Goal: Task Accomplishment & Management: Use online tool/utility

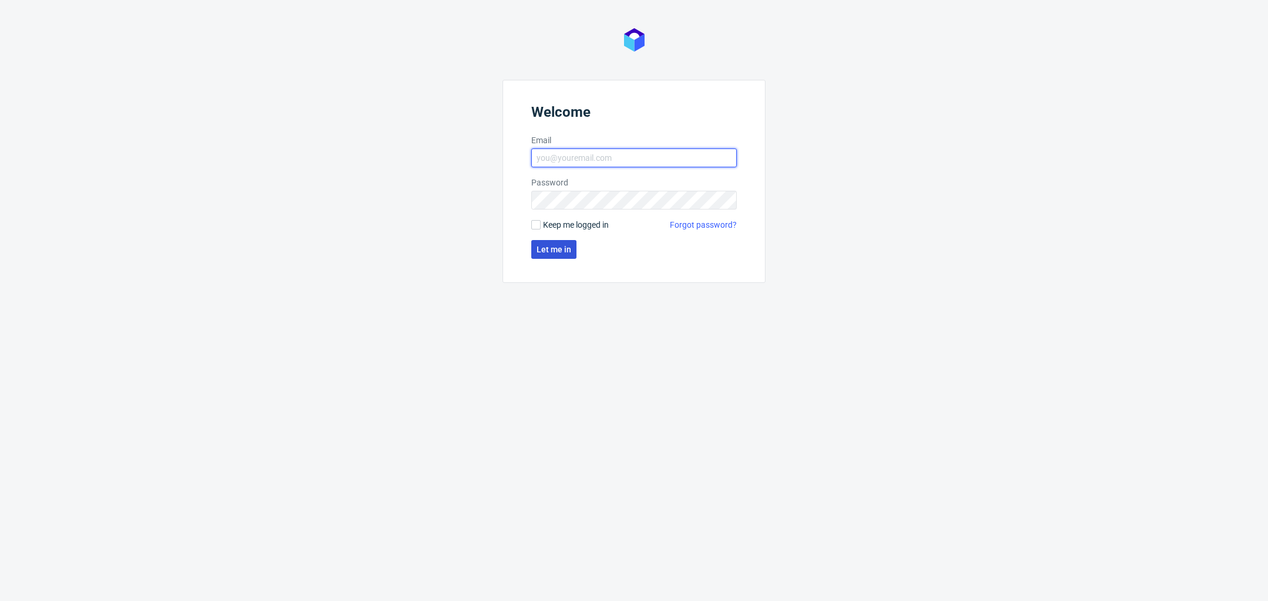
type input "[PERSON_NAME][EMAIL_ADDRESS][DOMAIN_NAME]"
click at [558, 250] on span "Let me in" at bounding box center [554, 249] width 35 height 8
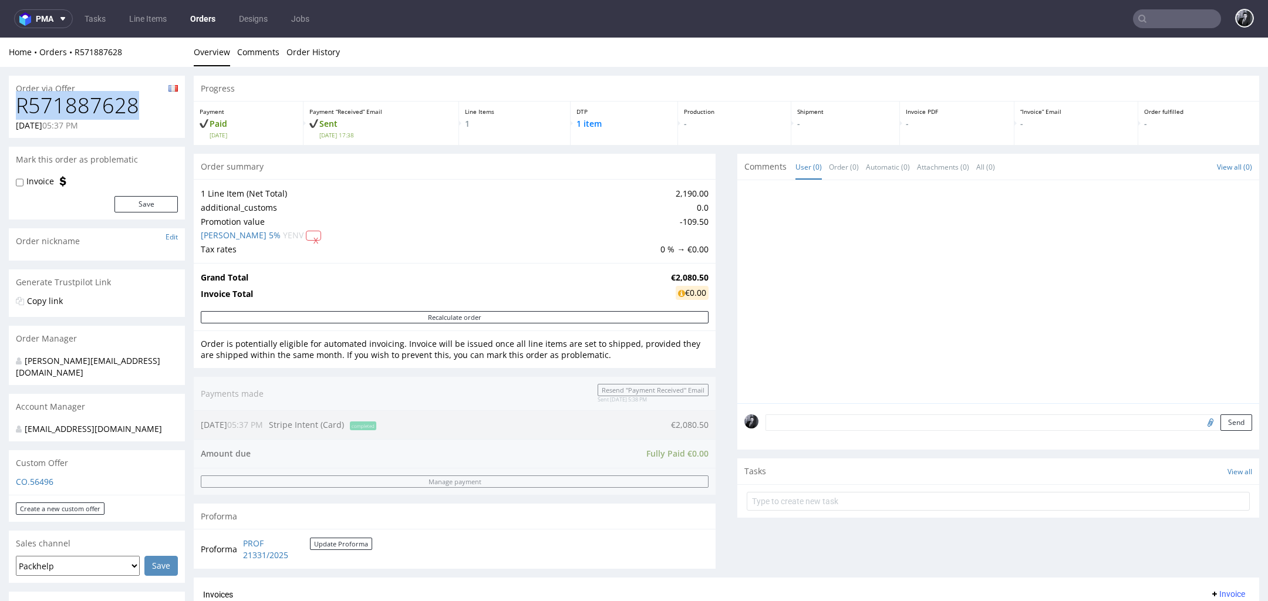
drag, startPoint x: 143, startPoint y: 104, endPoint x: 11, endPoint y: 105, distance: 131.5
click at [11, 105] on div "R571887628 03.10.2025 05:37 PM" at bounding box center [97, 116] width 176 height 44
copy h1 "R571887628"
drag, startPoint x: 656, startPoint y: 276, endPoint x: 703, endPoint y: 276, distance: 46.4
click at [703, 276] on div "Grand Total €2,080.50 Invoice Total €0.00" at bounding box center [455, 287] width 522 height 48
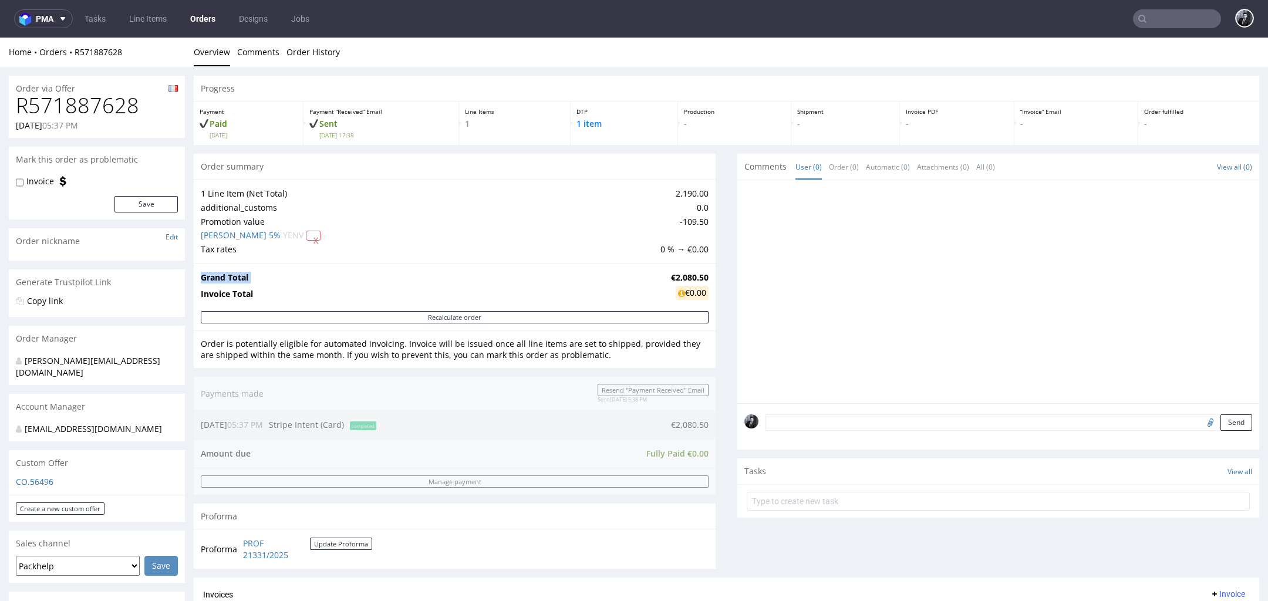
click at [703, 276] on div "Grand Total €2,080.50 Invoice Total €0.00" at bounding box center [455, 287] width 522 height 48
drag, startPoint x: 700, startPoint y: 276, endPoint x: 657, endPoint y: 276, distance: 43.4
click at [668, 276] on td "€2,080.50" at bounding box center [688, 278] width 41 height 14
copy strong "€2,080.50"
click at [203, 12] on link "Orders" at bounding box center [202, 18] width 39 height 19
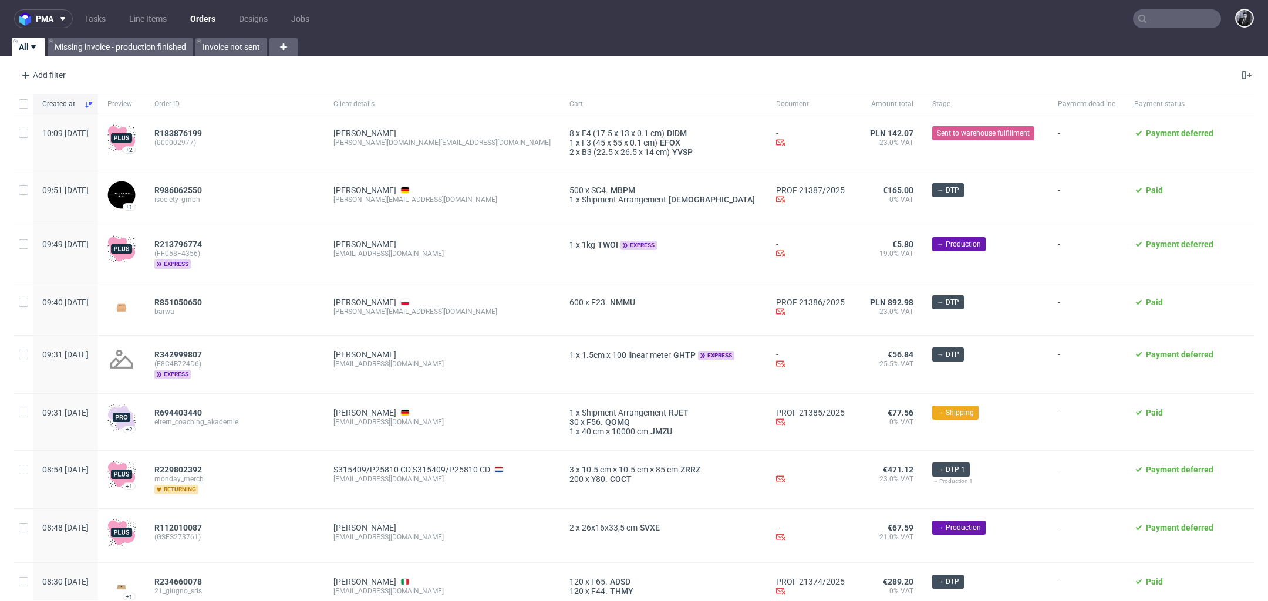
click at [194, 15] on link "Orders" at bounding box center [202, 18] width 39 height 19
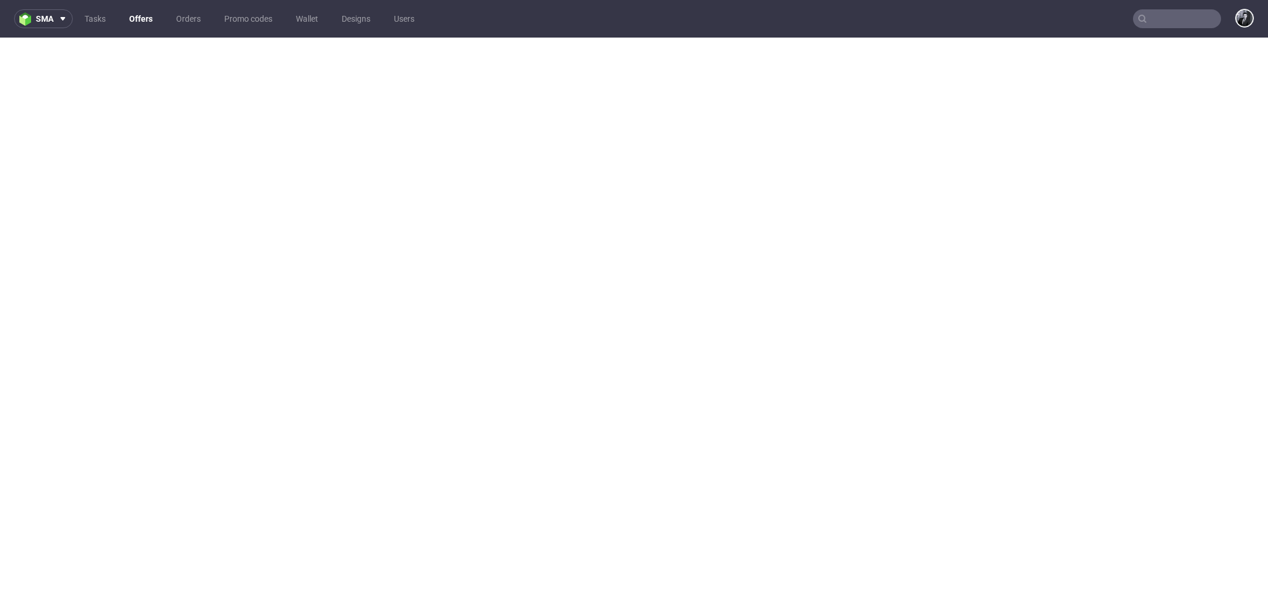
click at [132, 23] on link "Offers" at bounding box center [141, 18] width 38 height 19
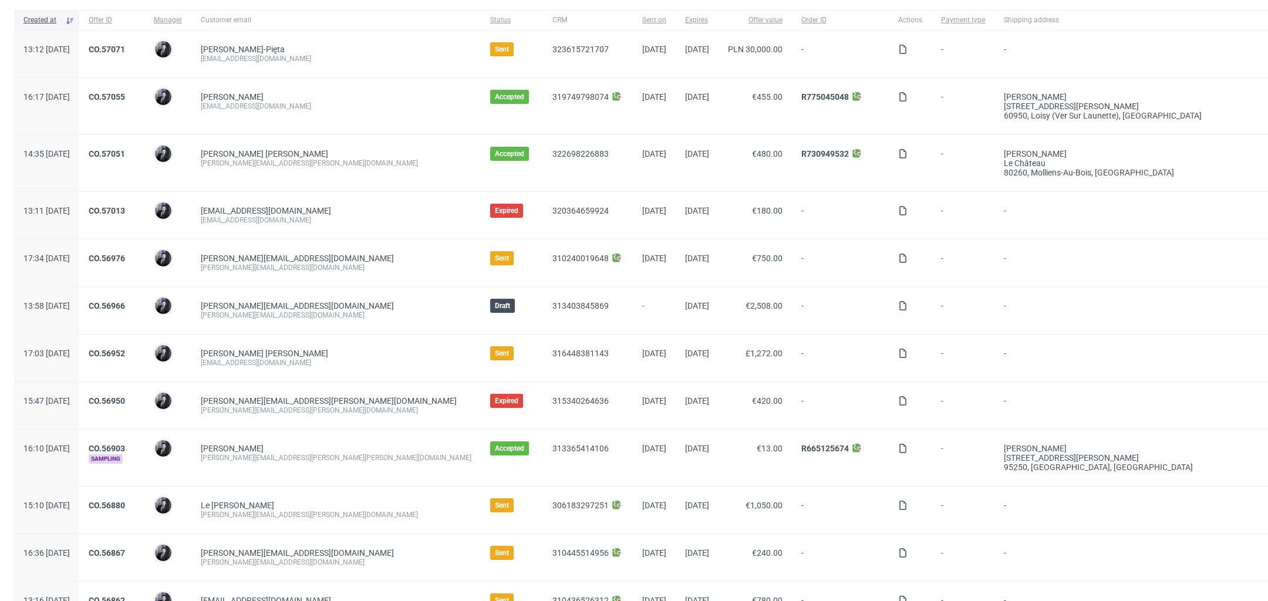
scroll to position [85, 0]
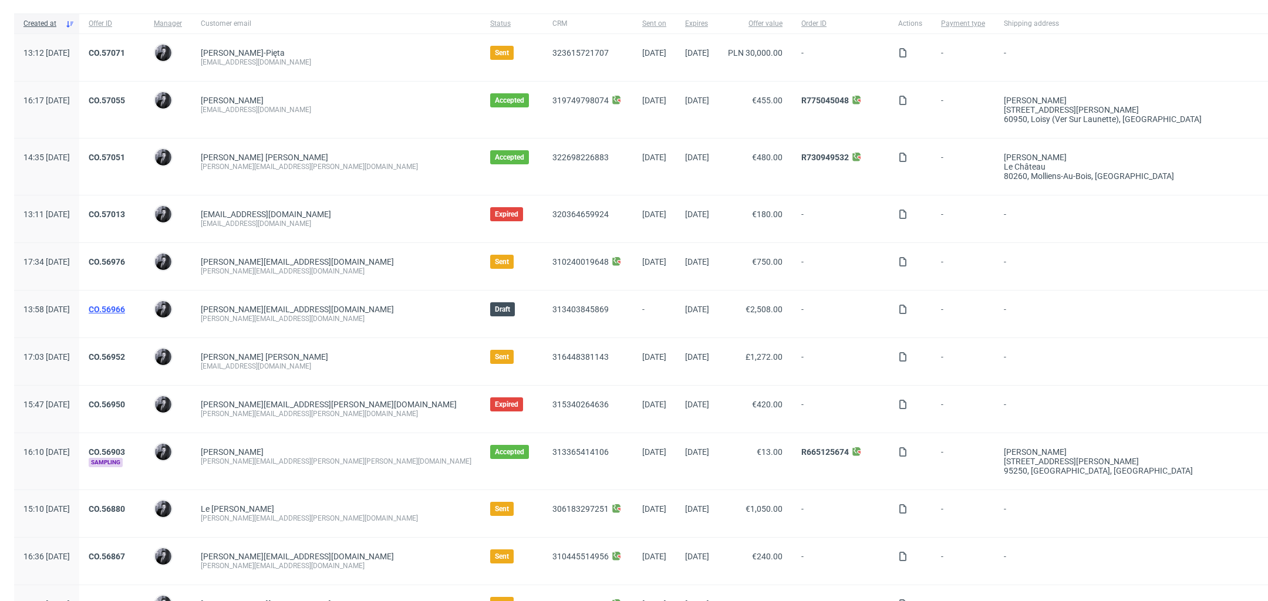
click at [125, 305] on link "CO.56966" at bounding box center [107, 309] width 36 height 9
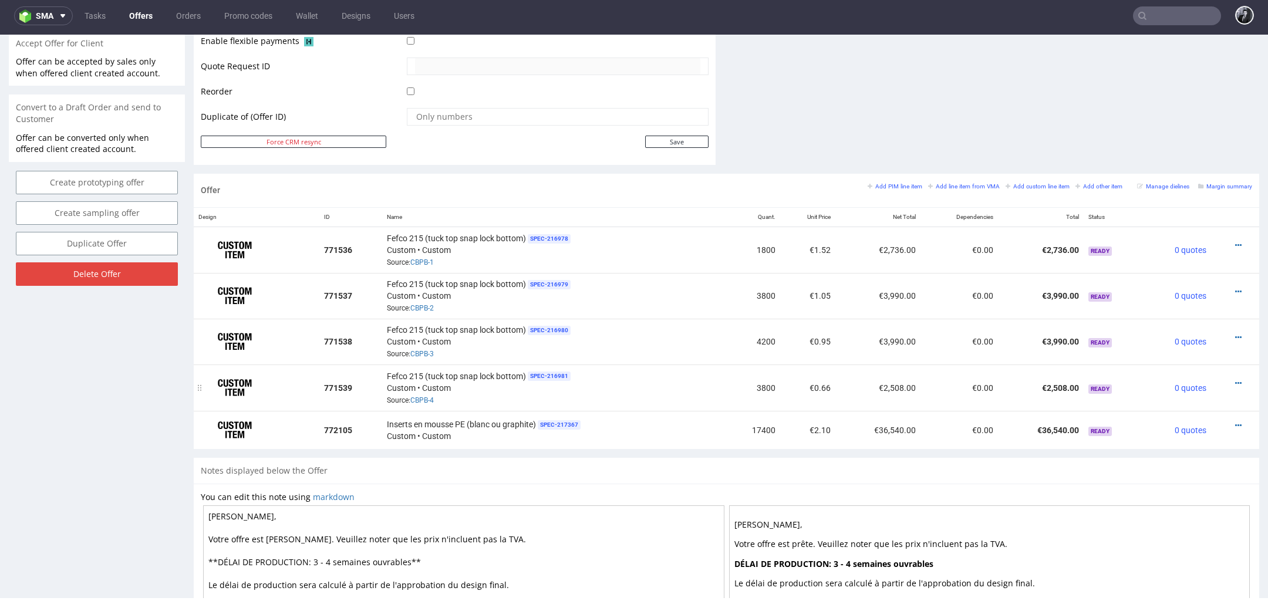
scroll to position [551, 0]
drag, startPoint x: 744, startPoint y: 427, endPoint x: 771, endPoint y: 427, distance: 26.4
click at [771, 427] on td "17400" at bounding box center [753, 432] width 55 height 39
click at [754, 464] on div "Notes displayed below the Offer" at bounding box center [726, 473] width 1065 height 26
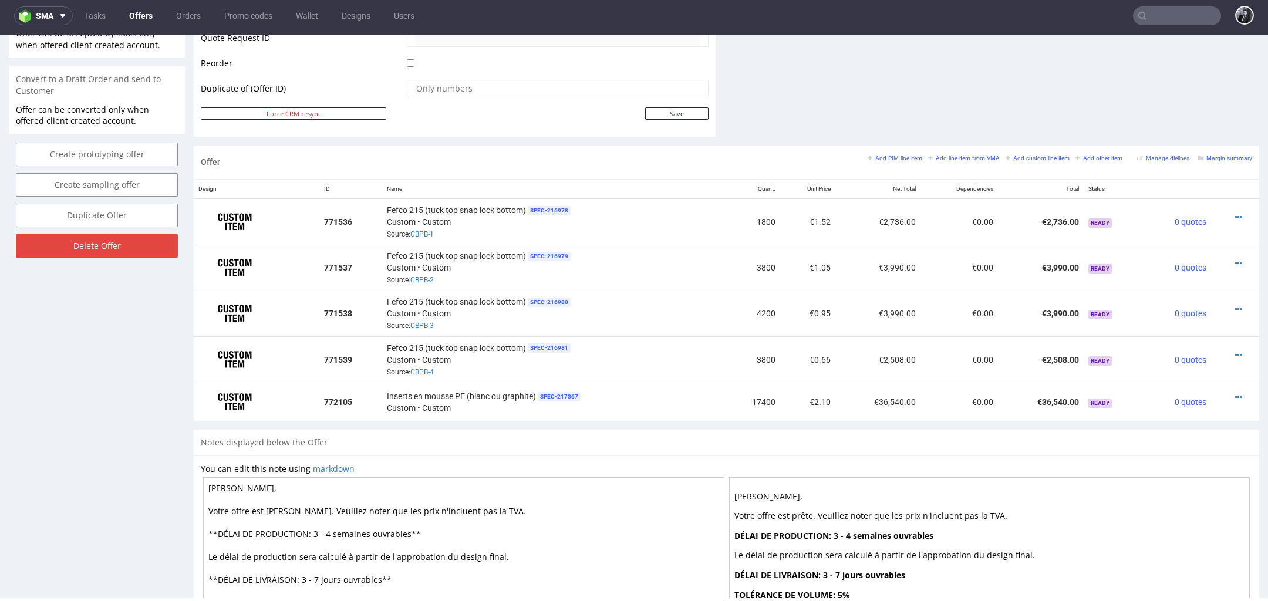
scroll to position [580, 0]
drag, startPoint x: 747, startPoint y: 358, endPoint x: 778, endPoint y: 358, distance: 31.1
click at [778, 358] on tr "771539 Fefco 215 (tuck top snap lock bottom) SPEC- 216981 Custom • Custom Sourc…" at bounding box center [726, 361] width 1065 height 46
click at [780, 358] on td "€0.66" at bounding box center [807, 361] width 55 height 46
drag, startPoint x: 746, startPoint y: 356, endPoint x: 771, endPoint y: 357, distance: 24.7
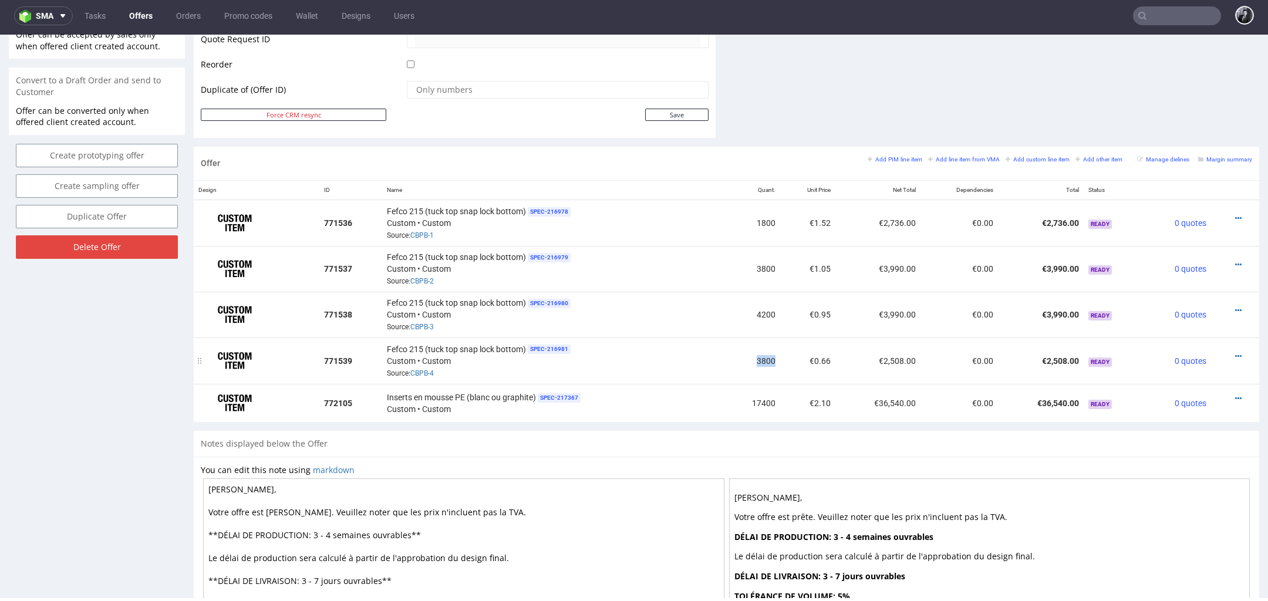
click at [771, 357] on td "3800" at bounding box center [753, 361] width 55 height 46
drag, startPoint x: 743, startPoint y: 395, endPoint x: 778, endPoint y: 397, distance: 35.3
click at [778, 397] on tr "772105 Inserts en mousse PE (blanc ou graphite) SPEC- 217367 Custom • Custom 17…" at bounding box center [726, 403] width 1065 height 39
click at [772, 431] on div "Notes displayed below the Offer" at bounding box center [726, 444] width 1065 height 26
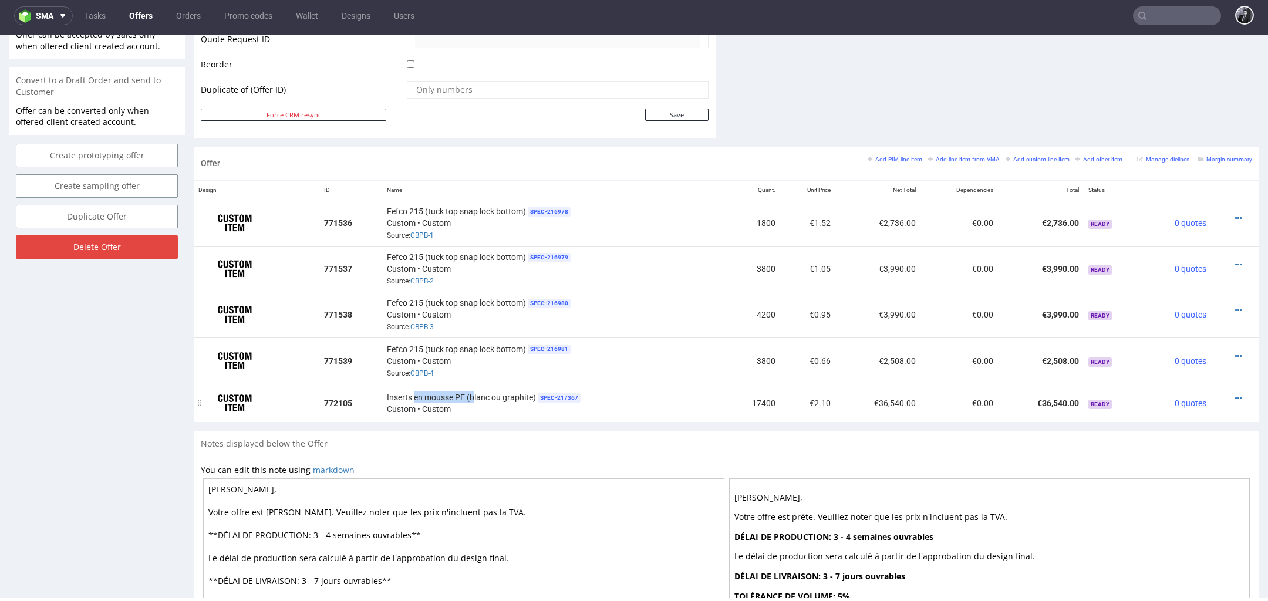
drag, startPoint x: 410, startPoint y: 393, endPoint x: 474, endPoint y: 393, distance: 64.0
click at [474, 393] on span "Inserts en mousse PE (blanc ou graphite)" at bounding box center [461, 398] width 149 height 12
click at [1235, 397] on icon at bounding box center [1238, 398] width 6 height 8
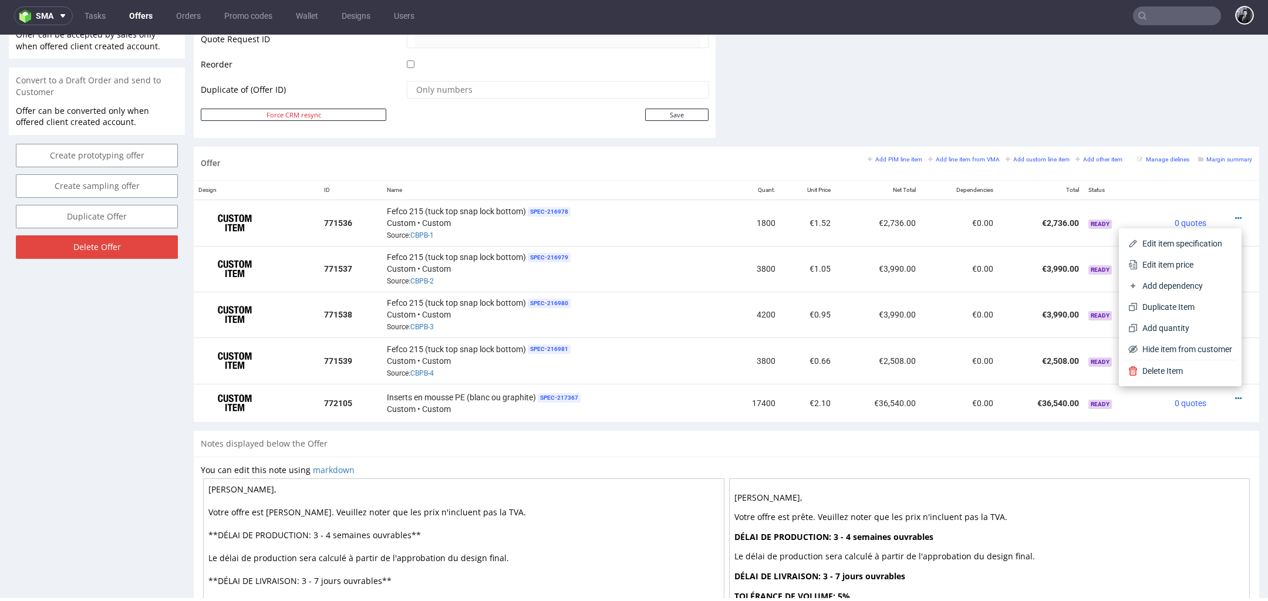
click at [766, 423] on div "Offer Add PIM line item Add line item from VMA Add custom line item Add other i…" at bounding box center [726, 289] width 1065 height 285
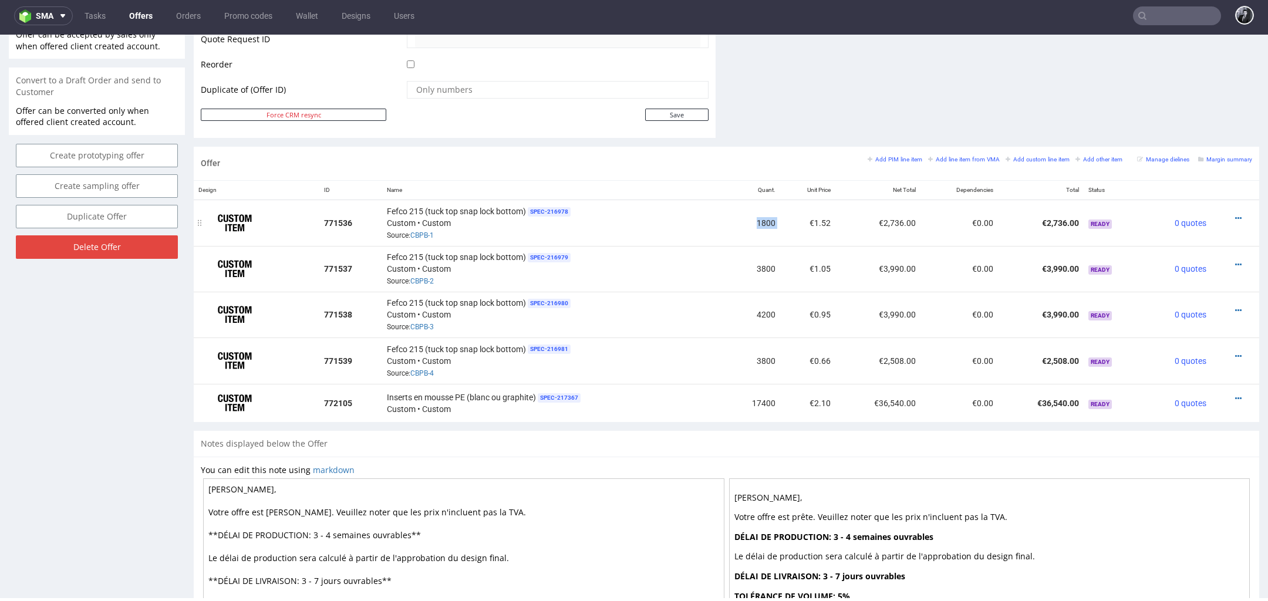
drag, startPoint x: 725, startPoint y: 217, endPoint x: 798, endPoint y: 222, distance: 72.9
click at [798, 222] on tr "771536 Fefco 215 (tuck top snap lock bottom) SPEC- 216978 Custom • Custom Sourc…" at bounding box center [726, 223] width 1065 height 46
drag, startPoint x: 737, startPoint y: 261, endPoint x: 790, endPoint y: 264, distance: 53.5
click at [790, 264] on tr "771537 Fefco 215 (tuck top snap lock bottom) SPEC- 216979 Custom • Custom Sourc…" at bounding box center [726, 269] width 1065 height 46
drag, startPoint x: 739, startPoint y: 308, endPoint x: 797, endPoint y: 311, distance: 58.2
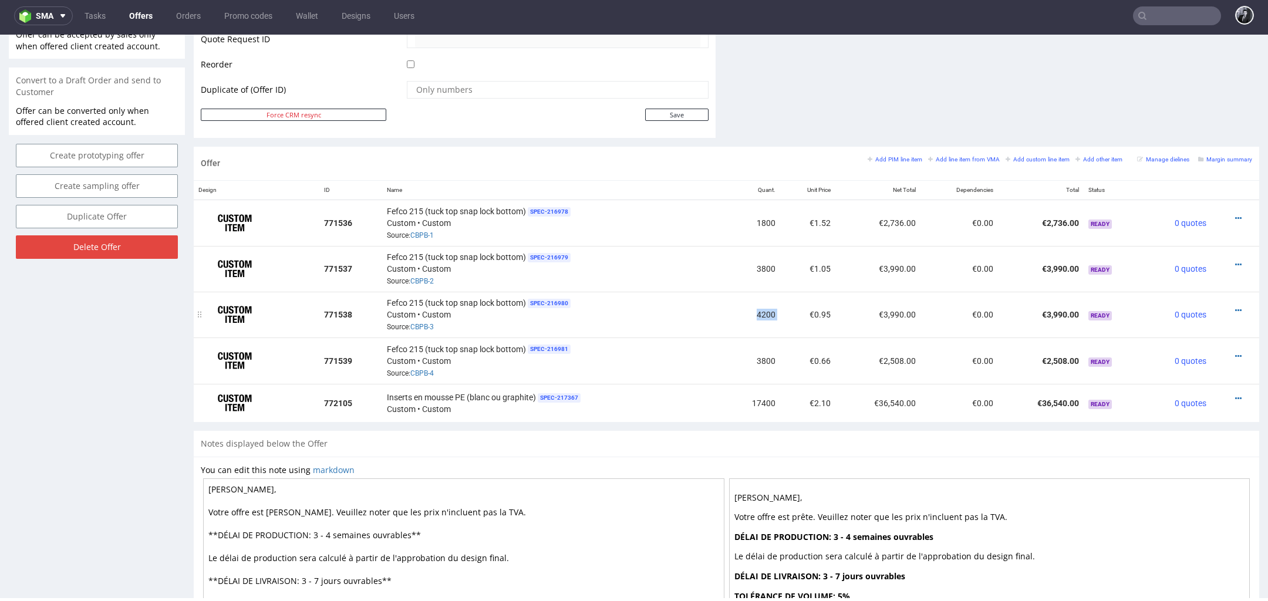
click at [797, 311] on tr "771538 Fefco 215 (tuck top snap lock bottom) SPEC- 216980 Custom • Custom Sourc…" at bounding box center [726, 315] width 1065 height 46
drag, startPoint x: 743, startPoint y: 356, endPoint x: 777, endPoint y: 356, distance: 33.5
click at [777, 356] on tr "771539 Fefco 215 (tuck top snap lock bottom) SPEC- 216981 Custom • Custom Sourc…" at bounding box center [726, 361] width 1065 height 46
click at [775, 444] on div "Notes displayed below the Offer" at bounding box center [726, 444] width 1065 height 26
drag, startPoint x: 749, startPoint y: 354, endPoint x: 774, endPoint y: 354, distance: 24.7
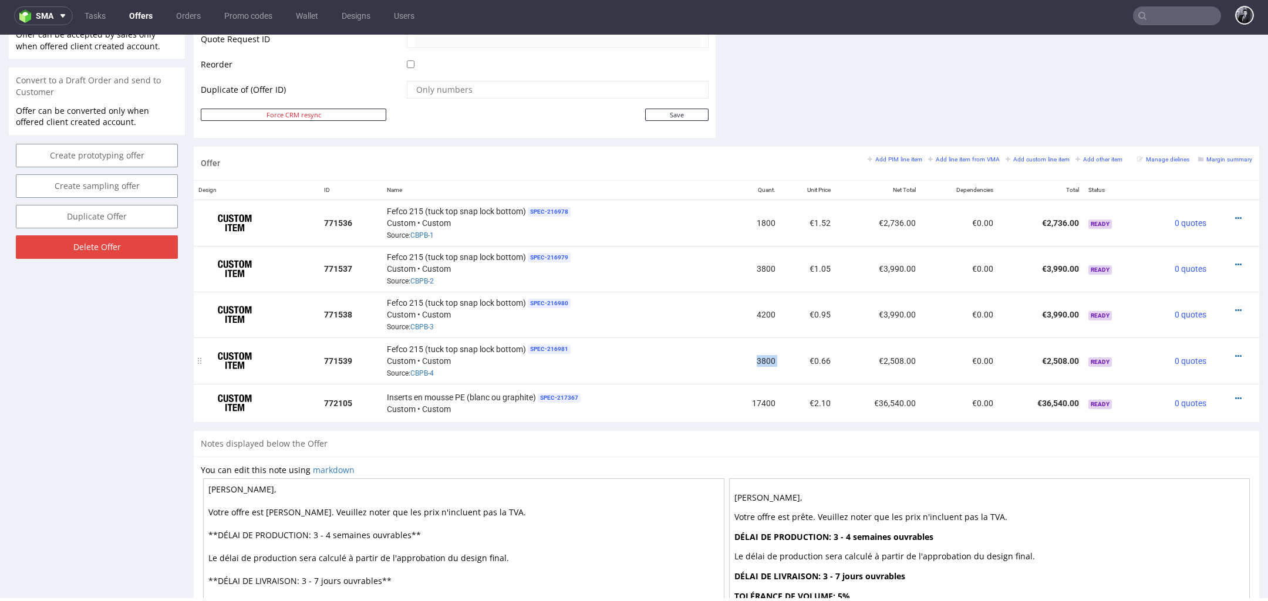
click at [774, 354] on tr "771539 Fefco 215 (tuck top snap lock bottom) SPEC- 216981 Custom • Custom Sourc…" at bounding box center [726, 361] width 1065 height 46
click at [780, 354] on td "€0.66" at bounding box center [807, 361] width 55 height 46
drag, startPoint x: 804, startPoint y: 400, endPoint x: 827, endPoint y: 400, distance: 23.5
click at [827, 400] on td "€2.10" at bounding box center [807, 403] width 55 height 39
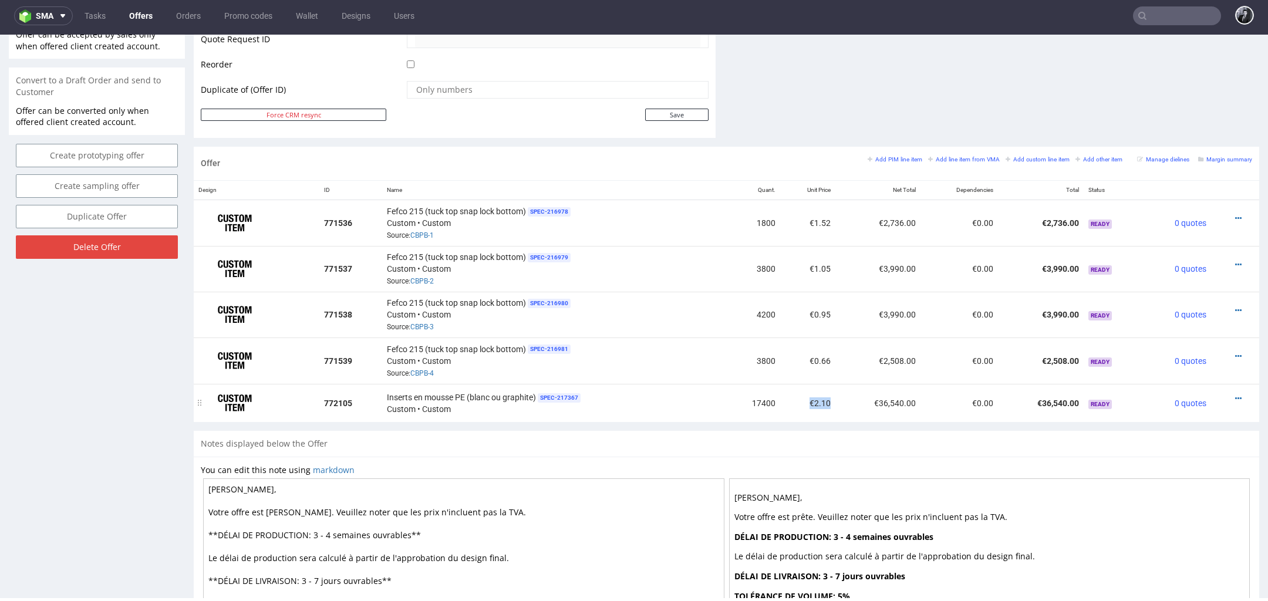
drag, startPoint x: 827, startPoint y: 400, endPoint x: 801, endPoint y: 400, distance: 26.4
click at [801, 400] on td "€2.10" at bounding box center [807, 403] width 55 height 39
click at [1235, 394] on icon at bounding box center [1238, 398] width 6 height 8
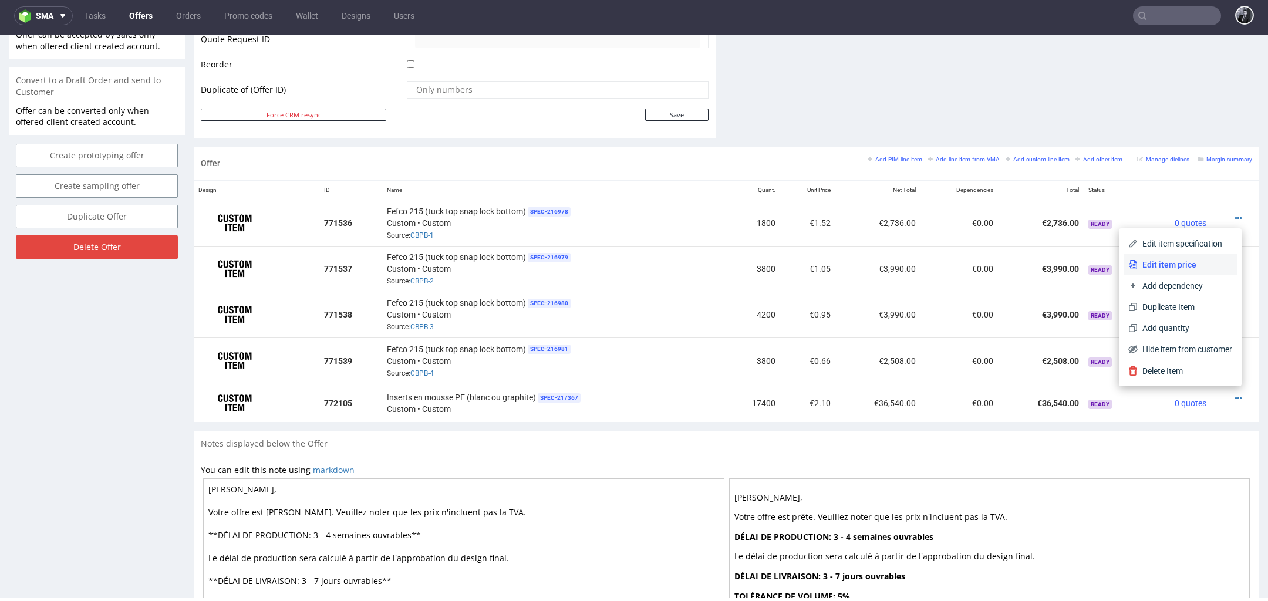
click at [1177, 269] on span "Edit item price" at bounding box center [1185, 265] width 95 height 12
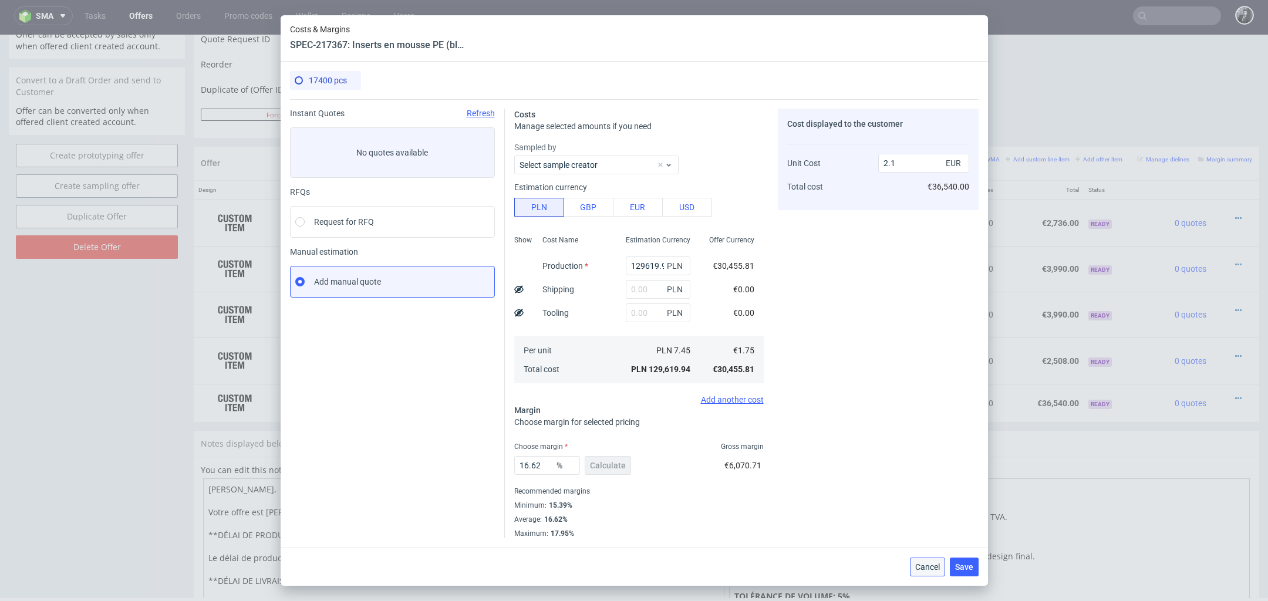
click at [926, 571] on span "Cancel" at bounding box center [927, 567] width 25 height 8
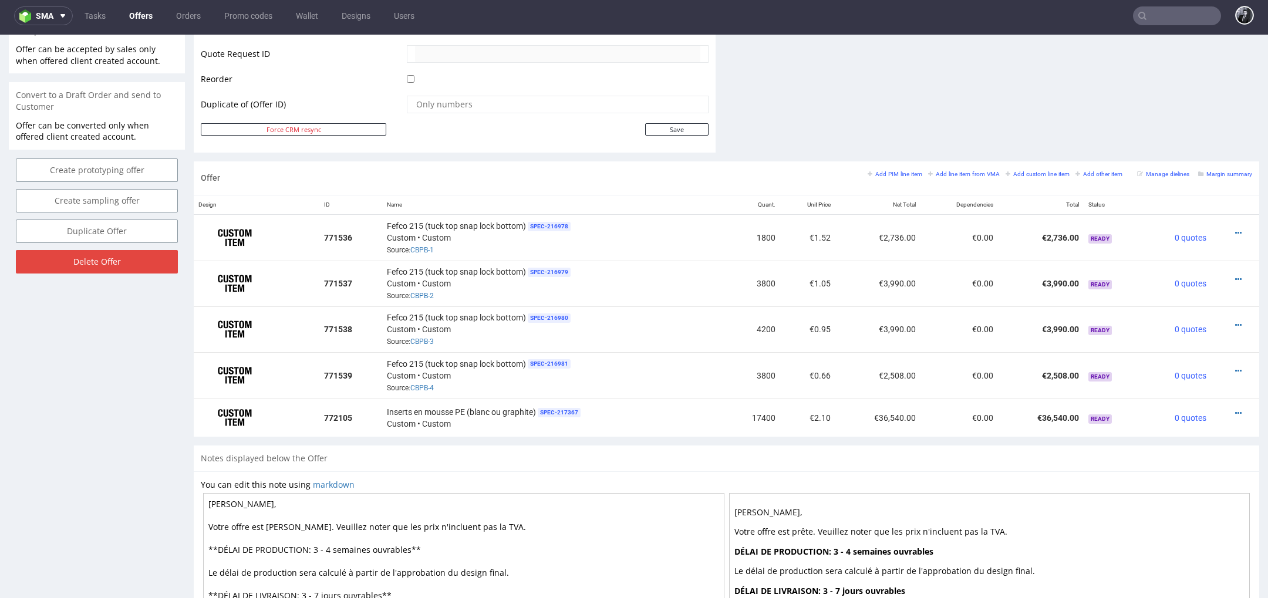
scroll to position [525, 0]
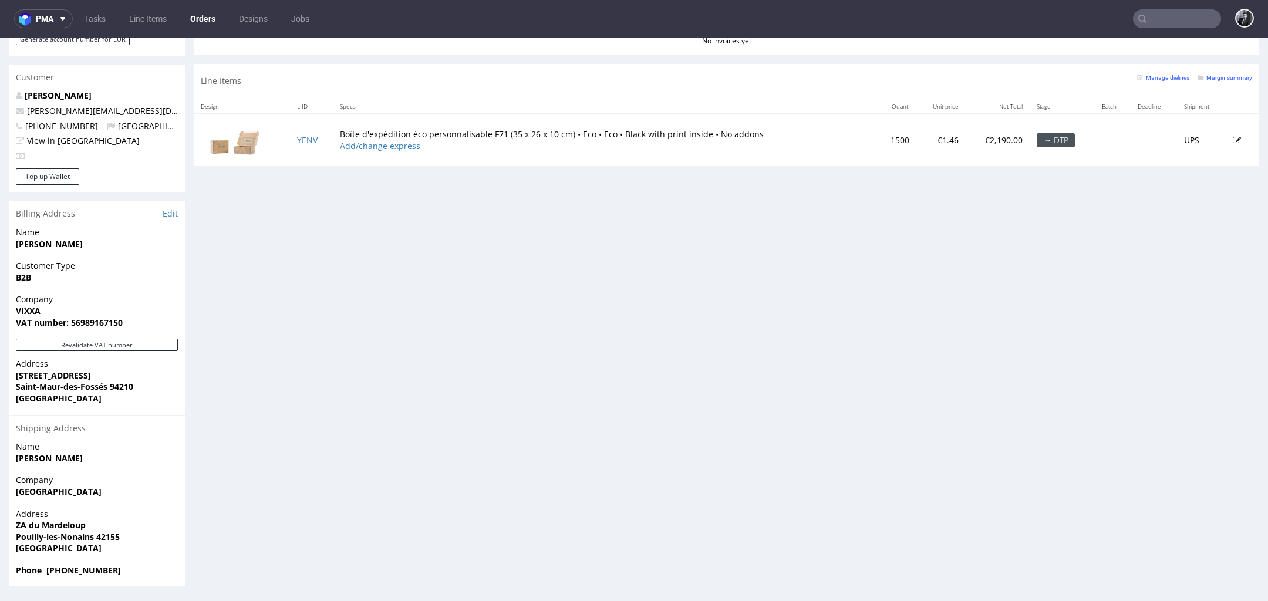
scroll to position [4, 0]
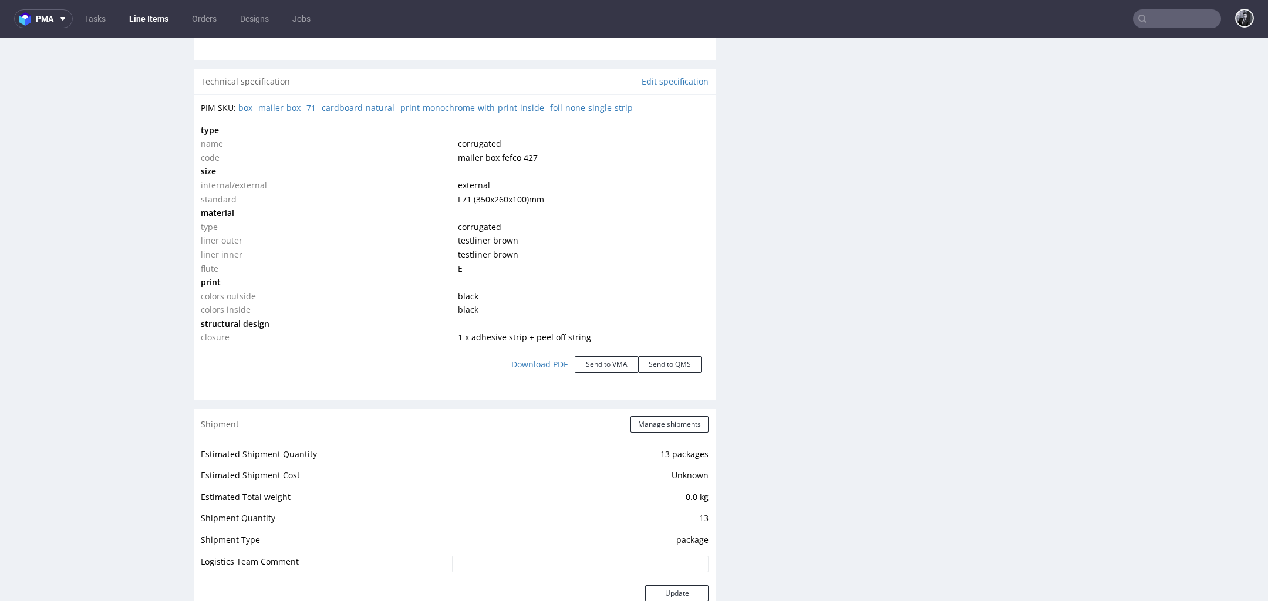
scroll to position [1058, 0]
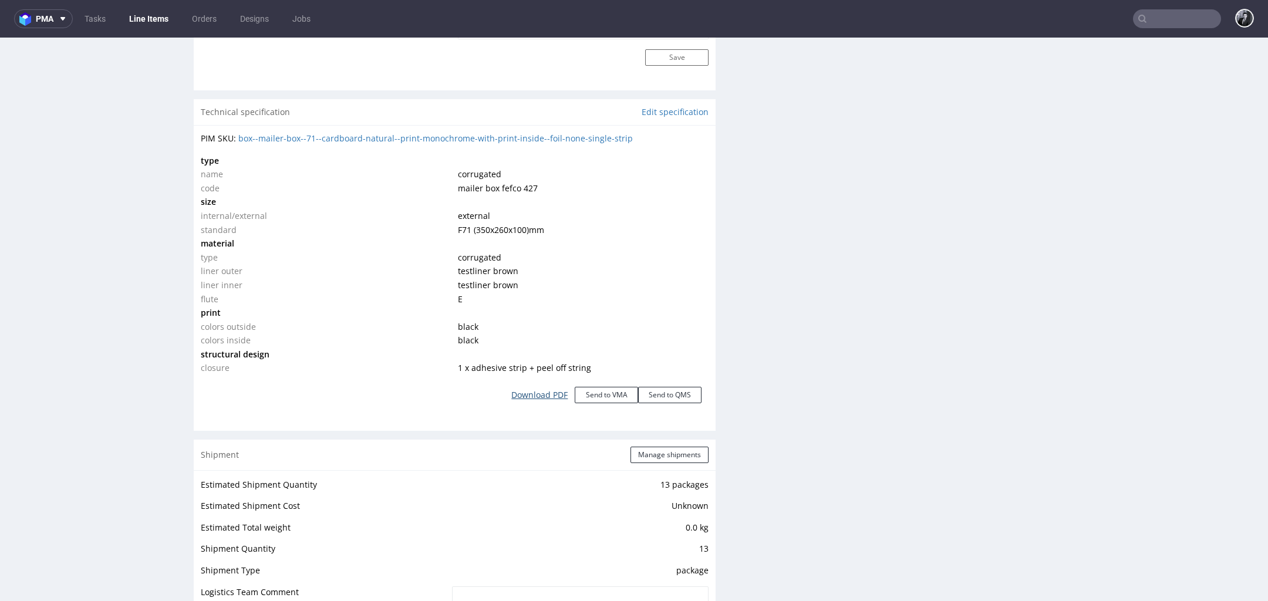
click at [539, 400] on link "Download PDF" at bounding box center [539, 395] width 70 height 26
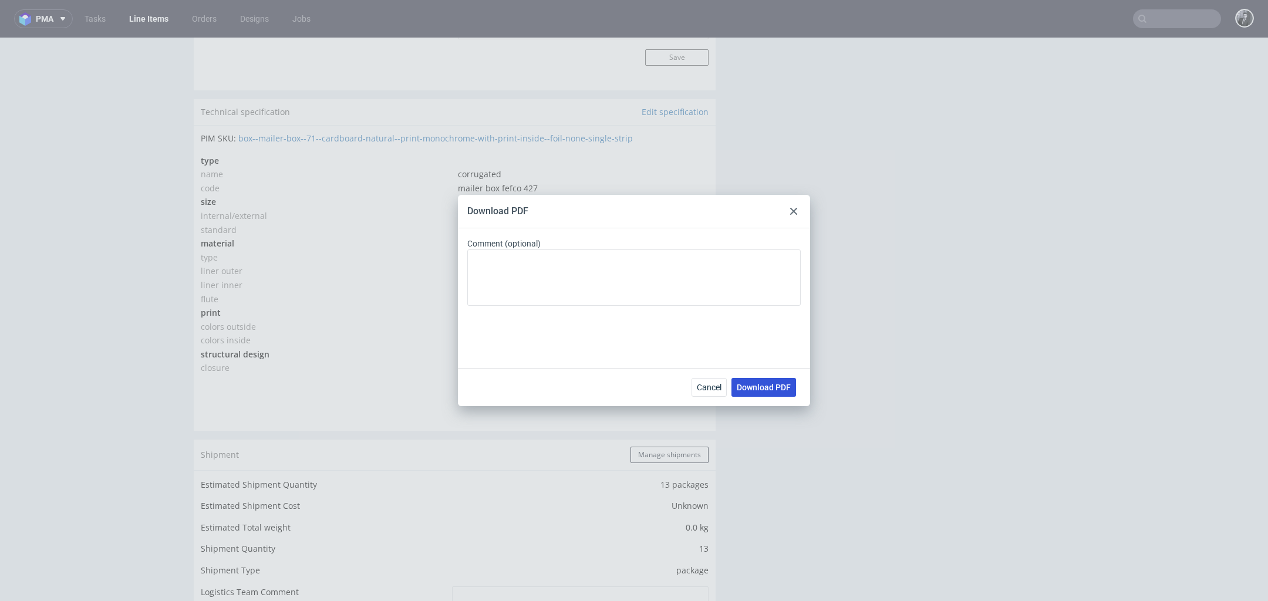
click at [768, 387] on span "Download PDF" at bounding box center [764, 387] width 54 height 8
click at [911, 157] on div "Download PDF Comment (optional) Cancel Download PDF" at bounding box center [634, 300] width 1268 height 601
click at [794, 211] on use at bounding box center [793, 211] width 7 height 7
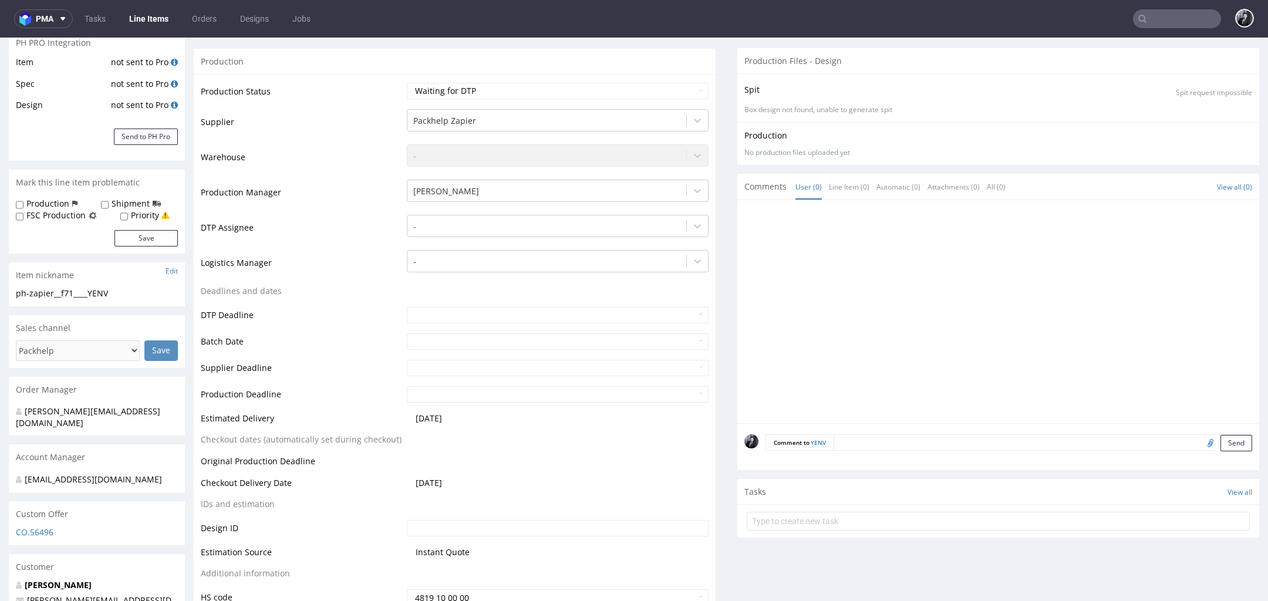
scroll to position [208, 0]
click at [1200, 446] on input "file" at bounding box center [1208, 441] width 16 height 15
type input "C:\fakepath\2370223-box-eu-mailer-box-71-cardboard-natural-print-monochrome-wit…"
click at [1226, 442] on button "Send" at bounding box center [1236, 442] width 32 height 16
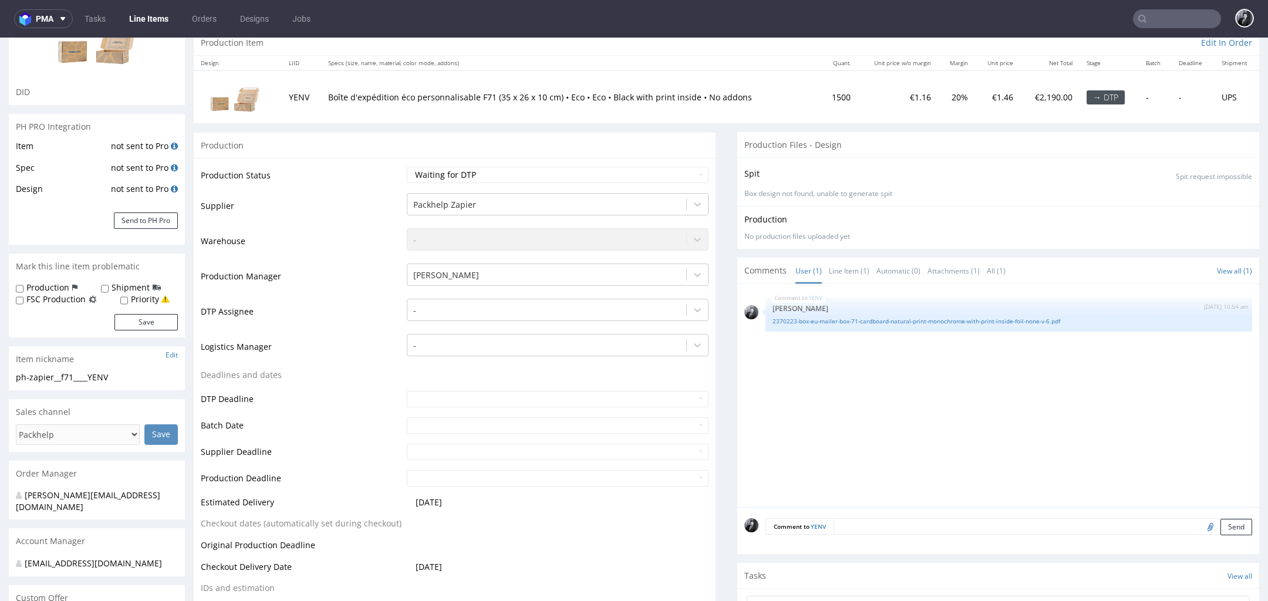
scroll to position [0, 0]
